Goal: Manage account settings

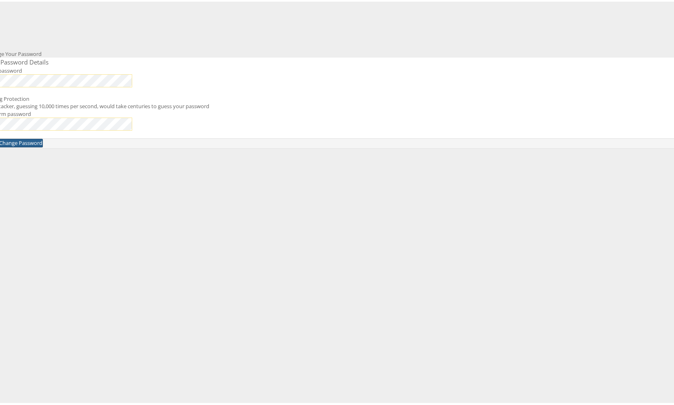
click at [43, 146] on button "Change Password" at bounding box center [21, 141] width 44 height 9
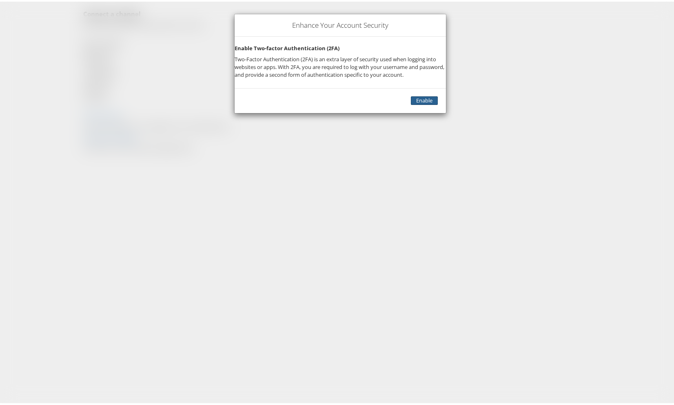
click at [411, 103] on link "Enable" at bounding box center [424, 99] width 27 height 9
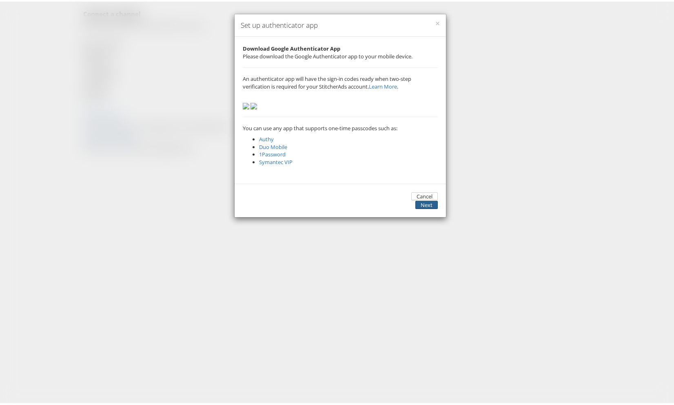
click at [421, 208] on button "Next" at bounding box center [426, 203] width 22 height 9
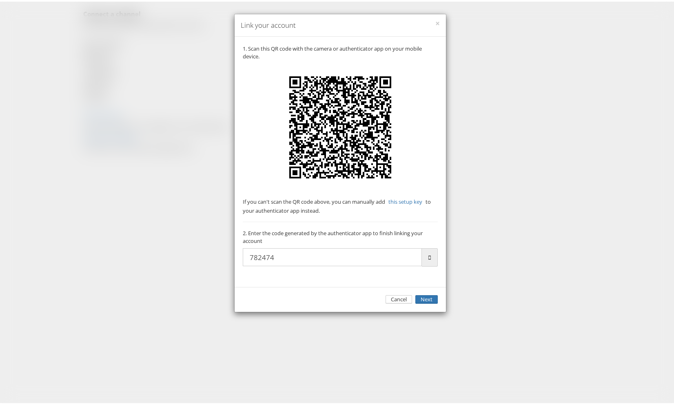
type input "782474"
click at [415, 293] on button "Next" at bounding box center [426, 297] width 22 height 9
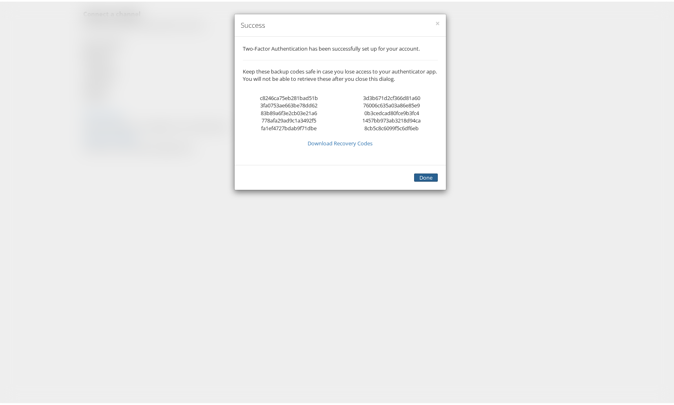
click at [414, 180] on button "Done" at bounding box center [426, 176] width 24 height 9
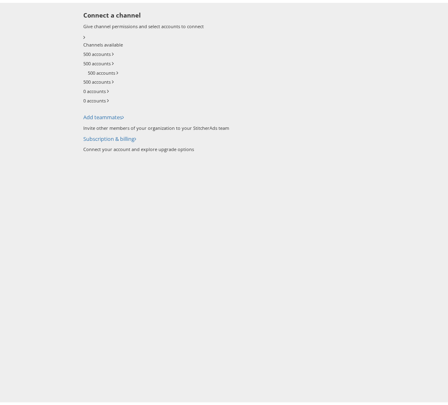
click at [83, 55] on icon at bounding box center [83, 50] width 0 height 7
